Goal: Information Seeking & Learning: Learn about a topic

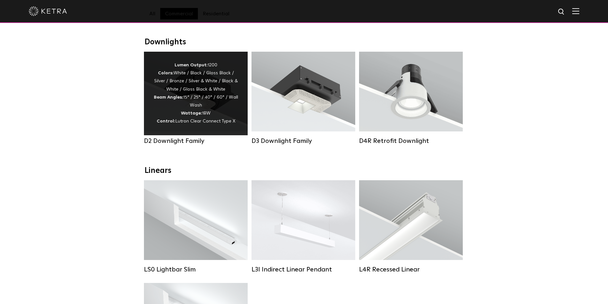
scroll to position [96, 0]
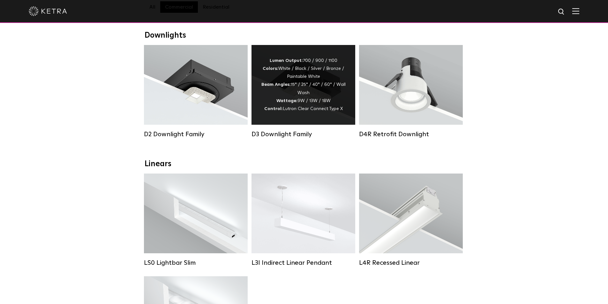
click at [274, 113] on div "Lumen Output: 700 / 900 / 1100 Colors: White / Black / Silver / Bronze / Painta…" at bounding box center [303, 85] width 85 height 56
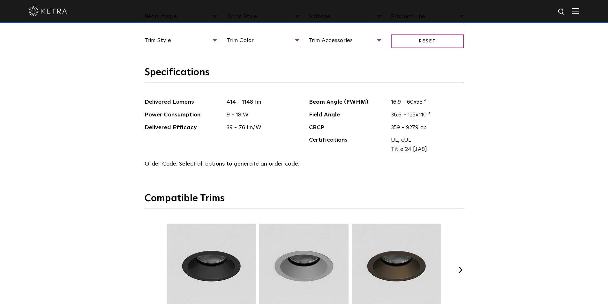
scroll to position [607, 0]
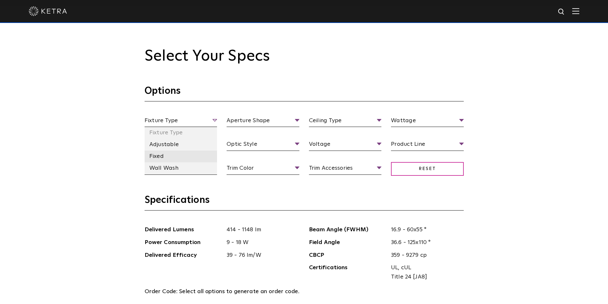
click at [162, 154] on li "Fixed" at bounding box center [181, 157] width 73 height 12
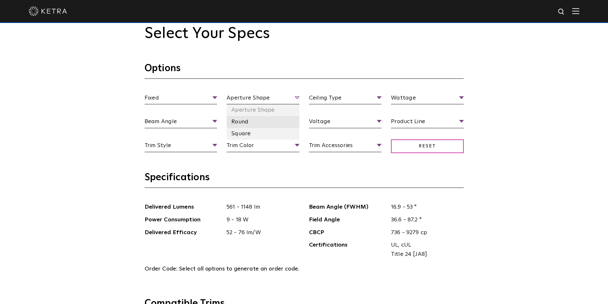
scroll to position [639, 0]
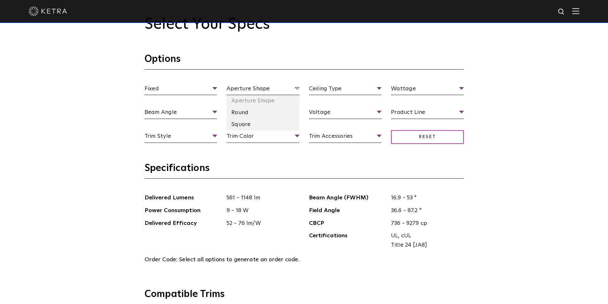
click at [246, 91] on span "Aperture Shape" at bounding box center [263, 89] width 73 height 11
click at [243, 112] on li "Round" at bounding box center [263, 113] width 73 height 12
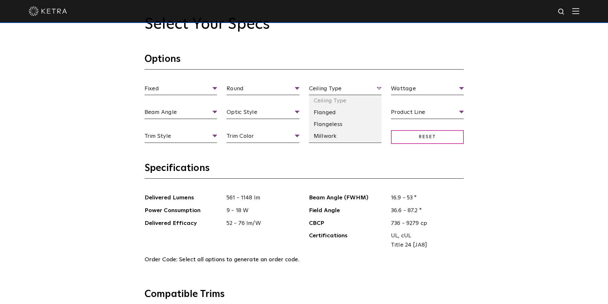
click at [315, 90] on span "Ceiling Type" at bounding box center [345, 89] width 73 height 11
click at [331, 116] on li "Flanged" at bounding box center [345, 113] width 73 height 12
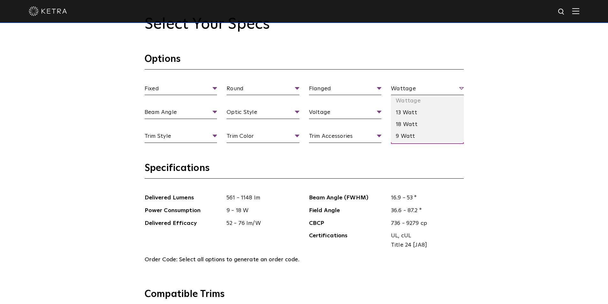
click at [411, 88] on span "Wattage" at bounding box center [427, 89] width 73 height 11
click at [406, 121] on li "18 Watt" at bounding box center [427, 125] width 73 height 12
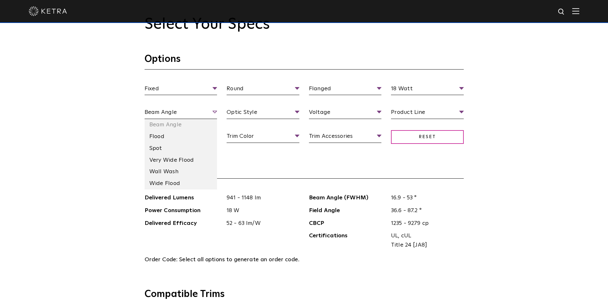
click at [187, 109] on span "Beam Angle" at bounding box center [181, 113] width 73 height 11
click at [168, 147] on li "Spot" at bounding box center [181, 149] width 73 height 12
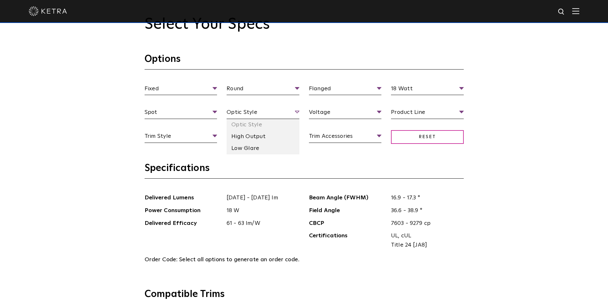
click at [241, 118] on span "Optic Style" at bounding box center [263, 113] width 73 height 11
drag, startPoint x: 243, startPoint y: 137, endPoint x: 243, endPoint y: 144, distance: 6.4
click at [243, 144] on ul "Optic Style High Output Low Glare" at bounding box center [263, 136] width 73 height 35
click at [243, 146] on li "Low Glare" at bounding box center [263, 149] width 73 height 12
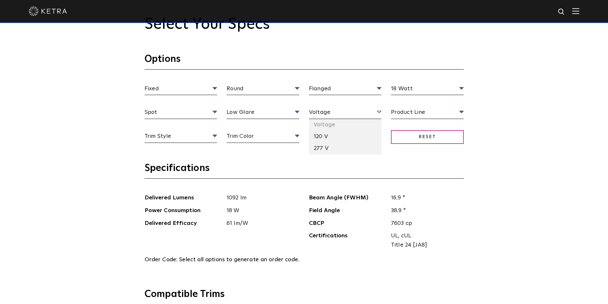
click at [330, 113] on span "Voltage" at bounding box center [345, 113] width 73 height 11
click at [319, 144] on li "277 V" at bounding box center [345, 149] width 73 height 12
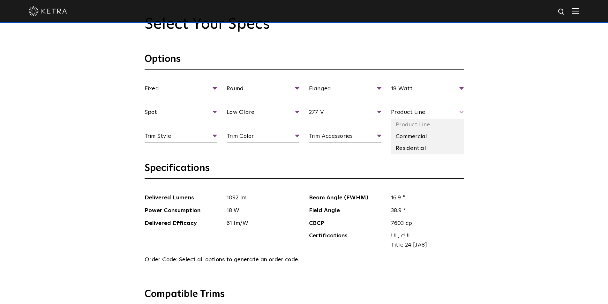
click at [411, 113] on span "Product Line" at bounding box center [427, 113] width 73 height 11
click at [405, 135] on li "Commercial" at bounding box center [427, 137] width 73 height 12
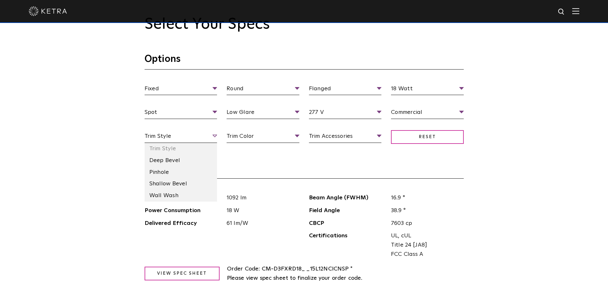
click at [189, 134] on span "Trim Style" at bounding box center [181, 137] width 73 height 11
click at [175, 164] on li "Deep Bevel" at bounding box center [181, 161] width 73 height 12
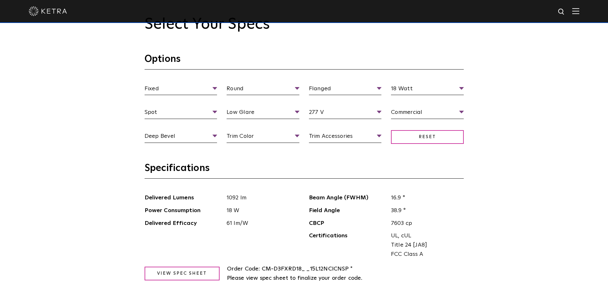
click at [249, 131] on div "Fixed Fixture Type Adjustable Fixed Wall Wash Round Aperture [GEOGRAPHIC_DATA] …" at bounding box center [304, 120] width 329 height 72
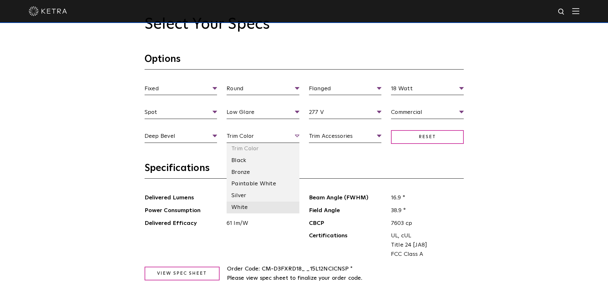
click at [241, 204] on li "White" at bounding box center [263, 208] width 73 height 12
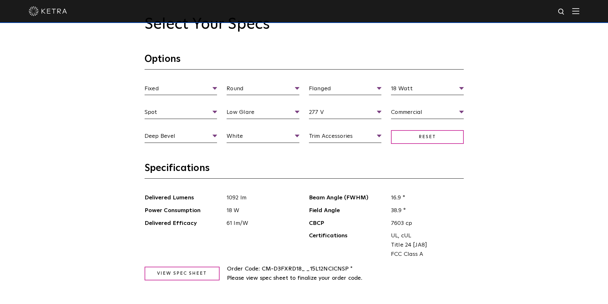
click at [423, 168] on h3 "Specifications" at bounding box center [304, 170] width 319 height 17
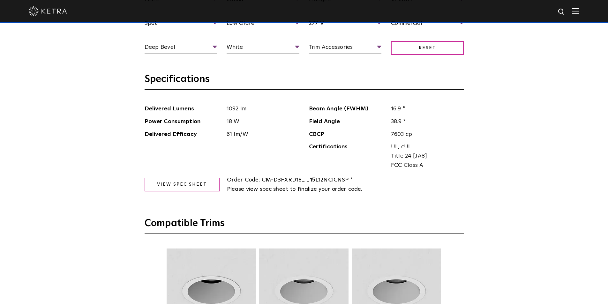
scroll to position [735, 0]
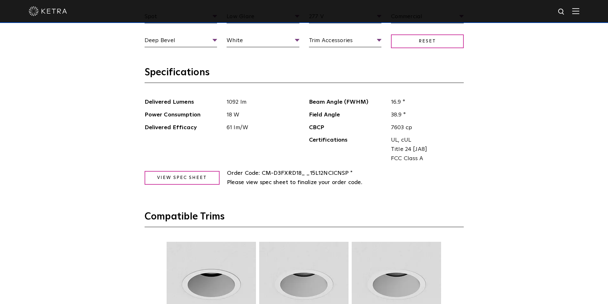
click at [349, 172] on span "CM-D3FXRD18_ _15L12NCICNSP * Please view spec sheet to finalize your order code." at bounding box center [295, 178] width 136 height 15
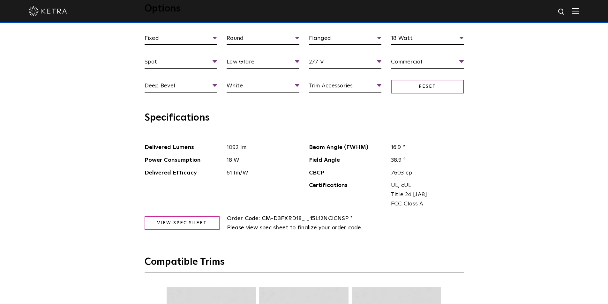
scroll to position [699, 0]
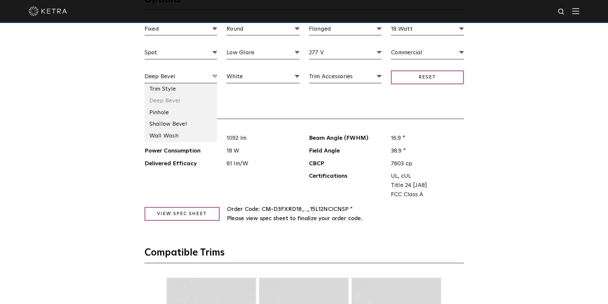
click at [206, 78] on span "Deep Bevel" at bounding box center [181, 77] width 73 height 11
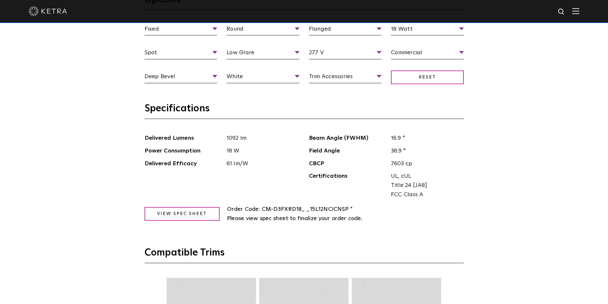
click at [270, 122] on section "Specifications Delivered Lumens 1092 lm Power Consumption 18 W Delivered Effica…" at bounding box center [304, 175] width 319 height 144
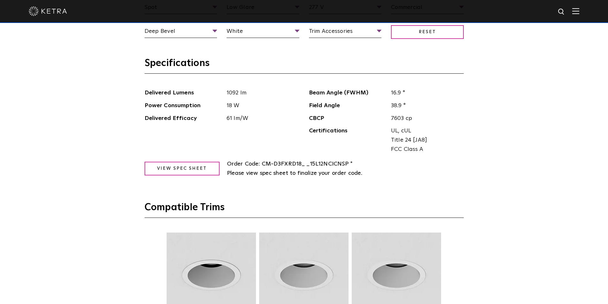
scroll to position [794, 0]
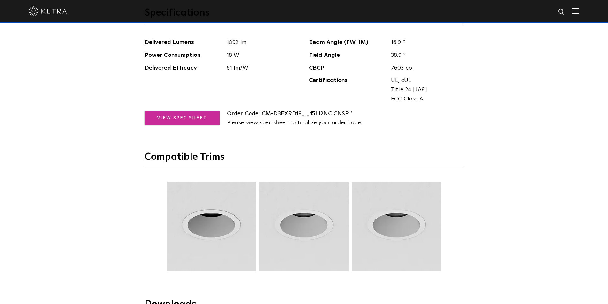
click at [176, 122] on link "View Spec Sheet" at bounding box center [182, 118] width 75 height 14
